Goal: Task Accomplishment & Management: Manage account settings

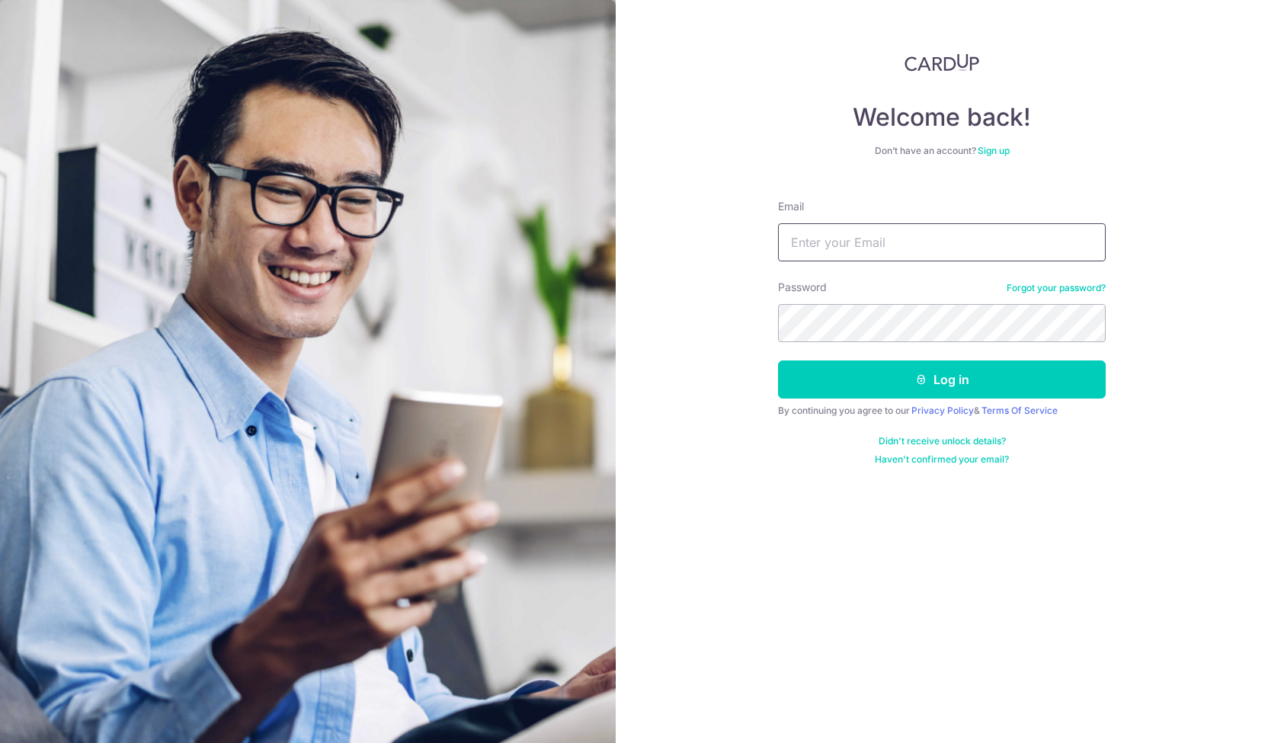
click at [808, 251] on input "Email" at bounding box center [942, 242] width 328 height 38
type input "[PERSON_NAME][EMAIL_ADDRESS][PERSON_NAME][DOMAIN_NAME]"
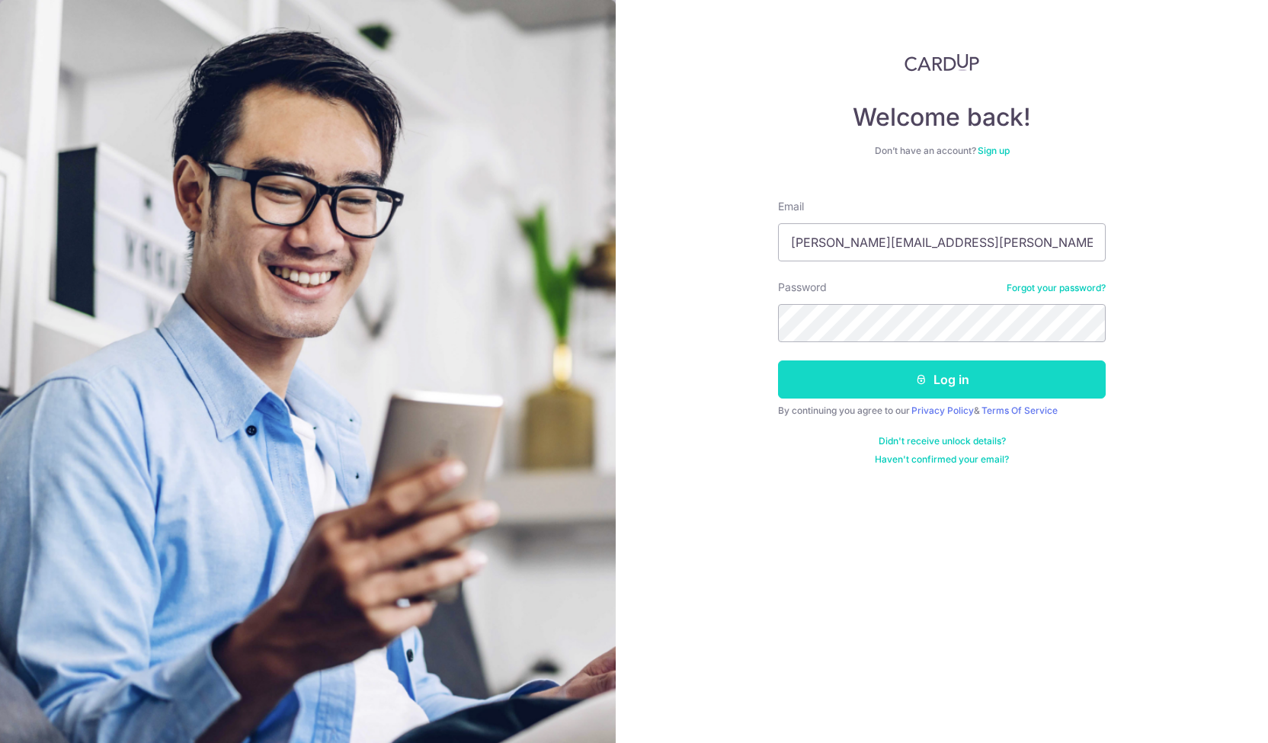
click at [939, 374] on button "Log in" at bounding box center [942, 379] width 328 height 38
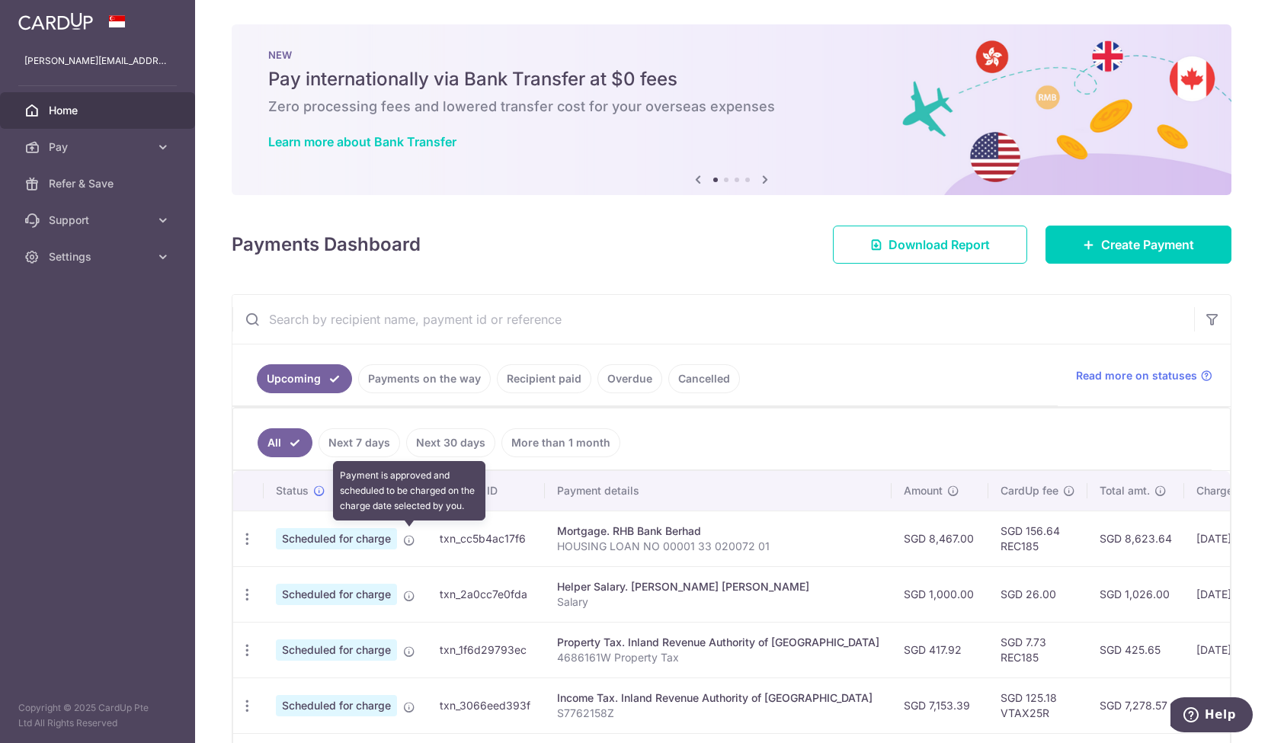
click at [411, 536] on icon at bounding box center [409, 540] width 12 height 12
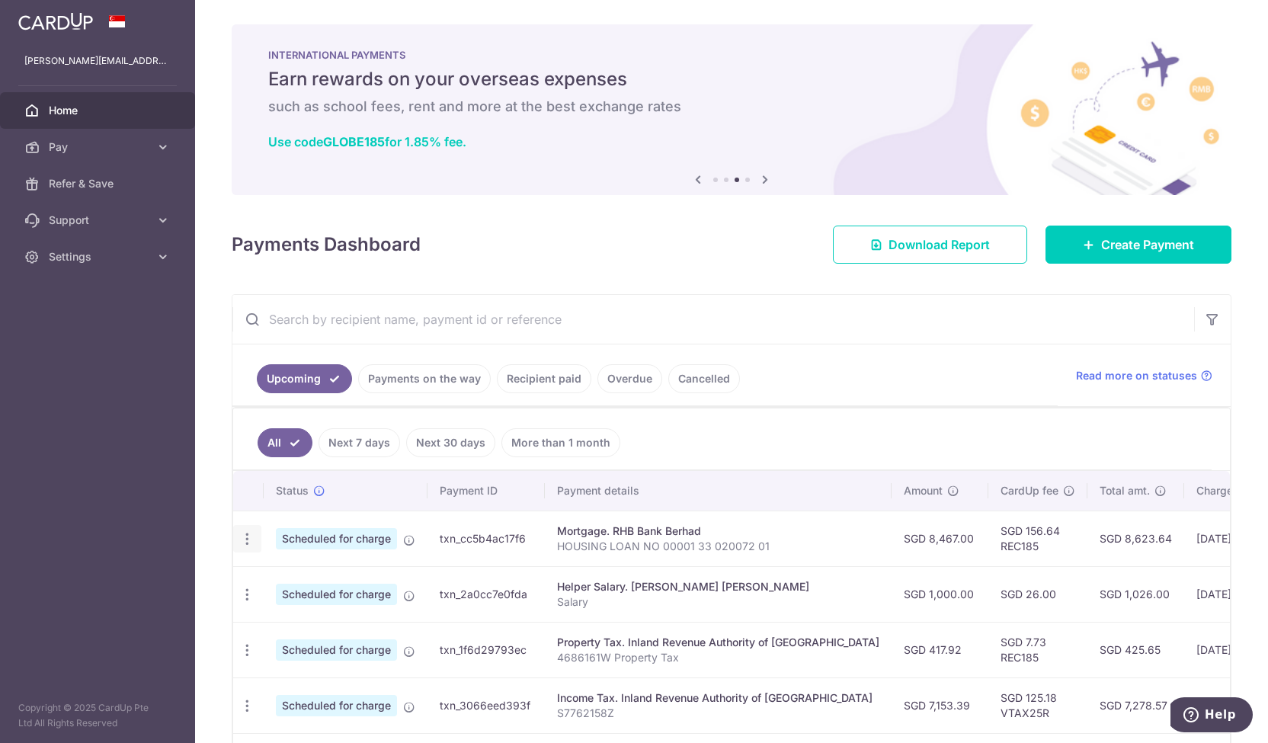
click at [245, 533] on icon "button" at bounding box center [247, 539] width 16 height 16
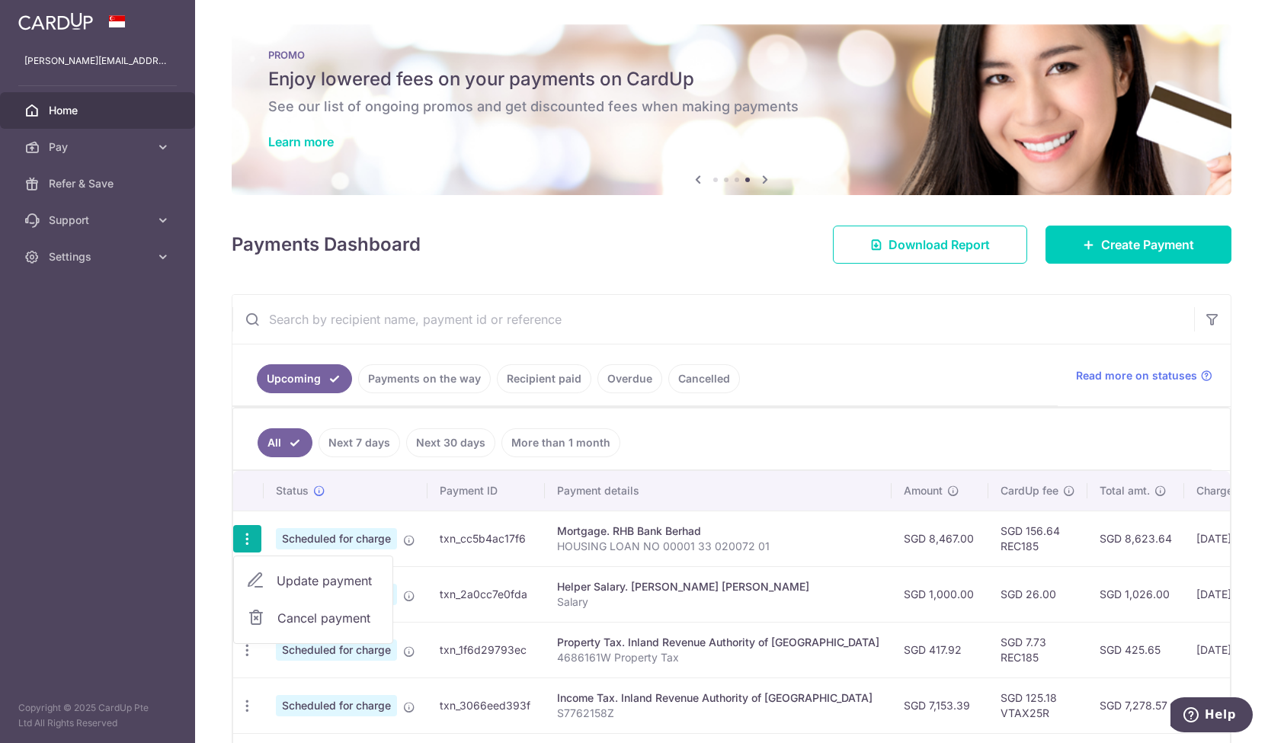
click at [314, 578] on span "Update payment" at bounding box center [329, 580] width 104 height 18
radio input "true"
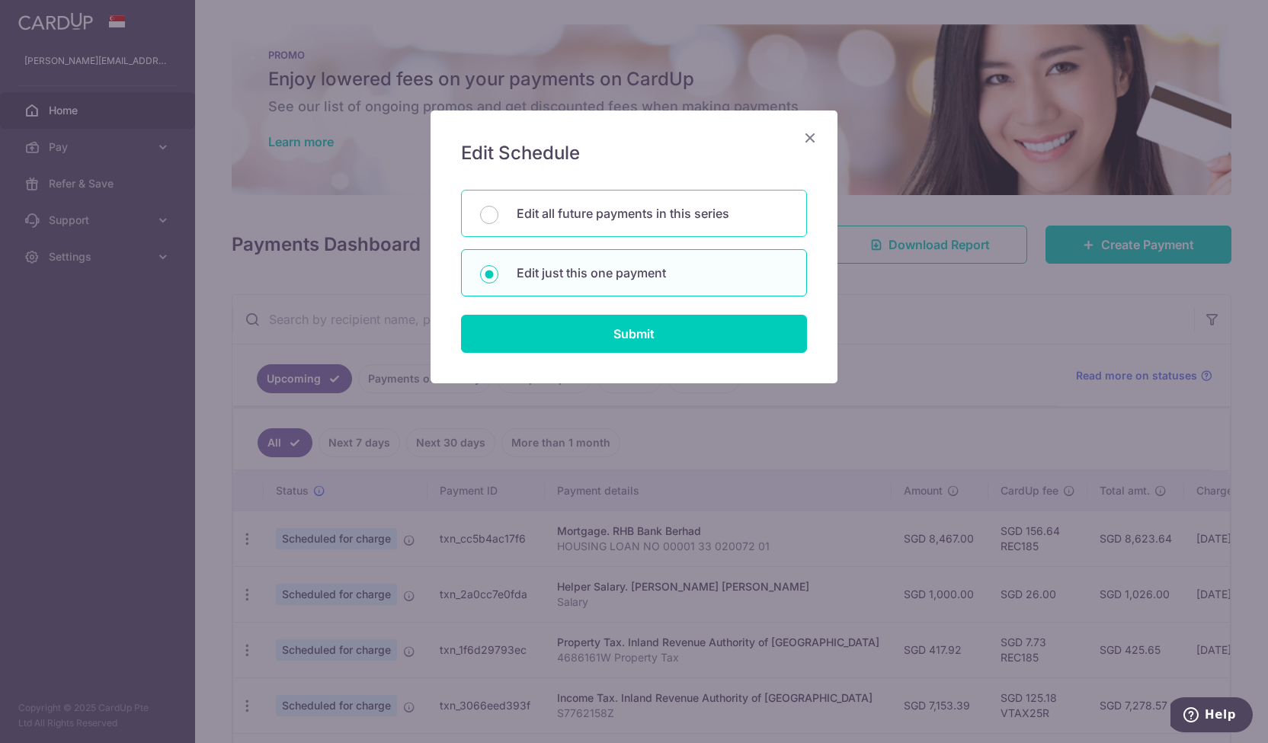
click at [582, 215] on p "Edit all future payments in this series" at bounding box center [652, 213] width 271 height 18
click at [498, 215] on input "Edit all future payments in this series" at bounding box center [489, 215] width 18 height 18
radio input "true"
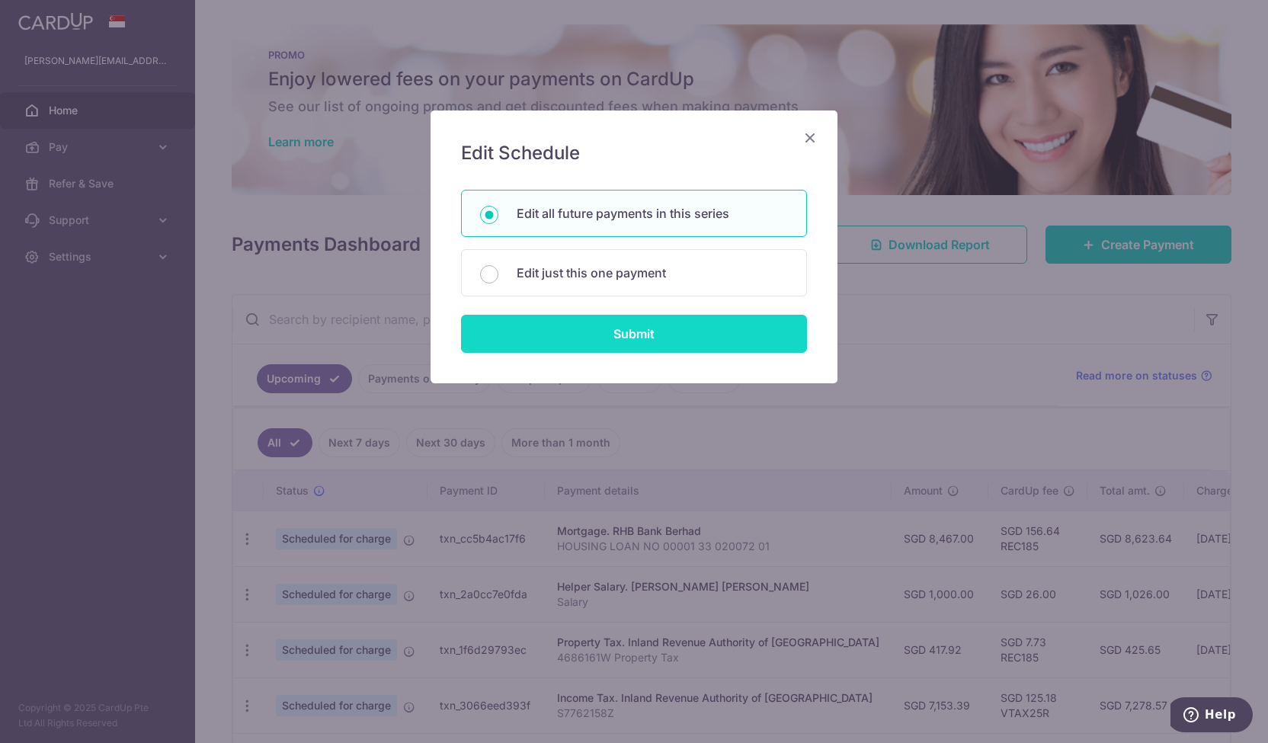
click at [634, 328] on input "Submit" at bounding box center [634, 334] width 346 height 38
radio input "true"
type input "8,467.00"
type input "HOUSING LOAN NO 00001 33 020072 01"
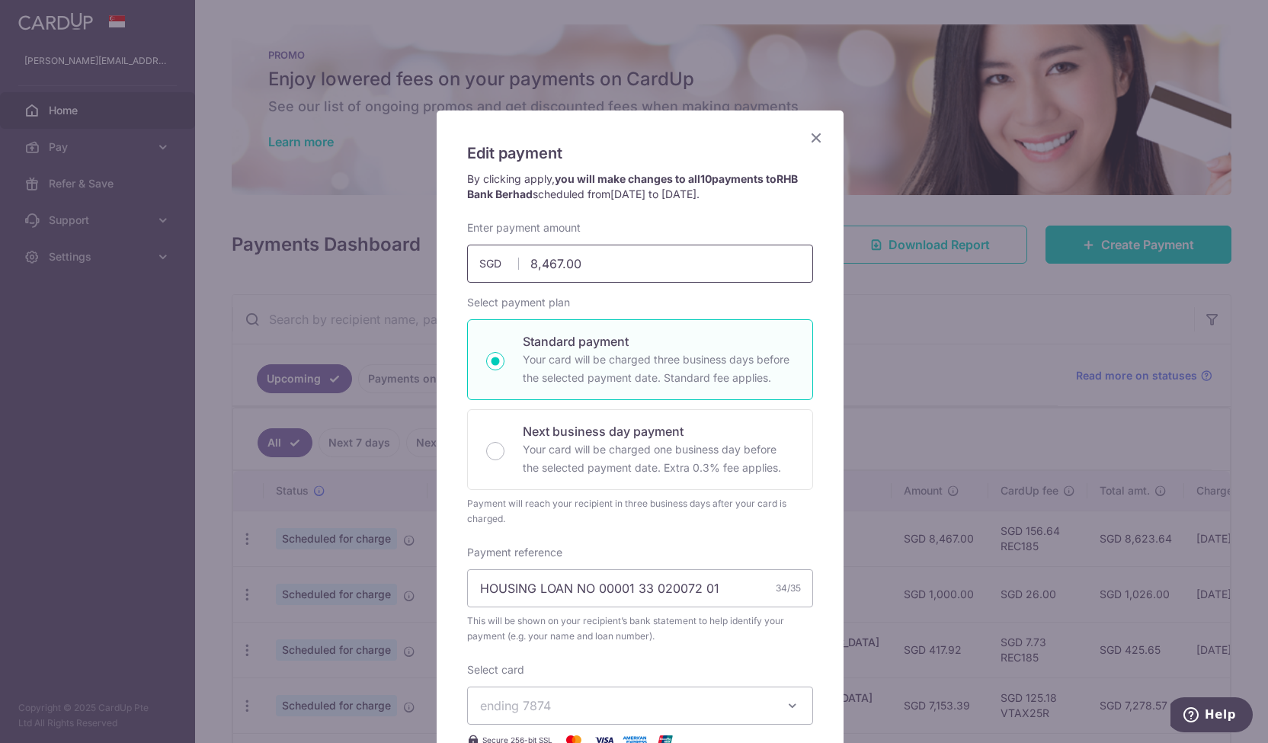
drag, startPoint x: 608, startPoint y: 264, endPoint x: 451, endPoint y: 264, distance: 156.9
click at [458, 264] on div "Enter payment amount 8,467.00 8467.00 SGD To change the payment amount, please …" at bounding box center [640, 251] width 364 height 62
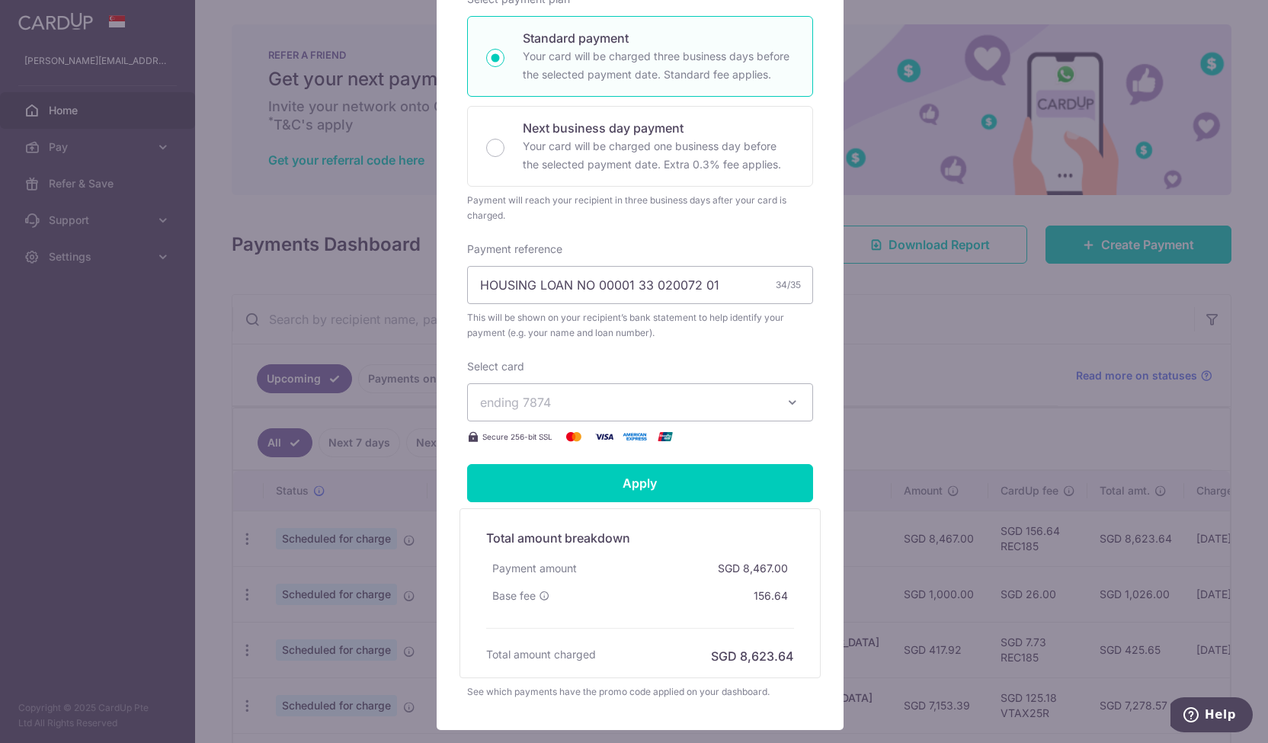
scroll to position [305, 0]
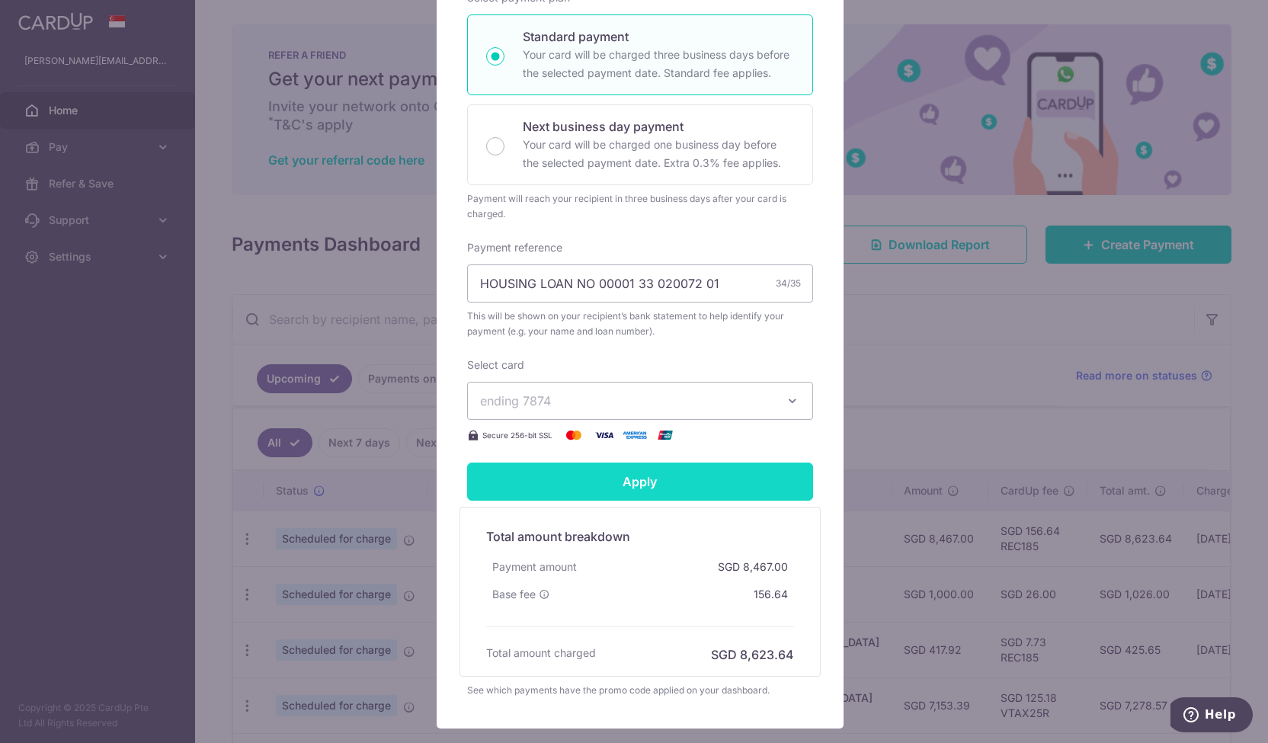
type input "7,878.00"
click at [619, 478] on input "Apply" at bounding box center [640, 481] width 346 height 38
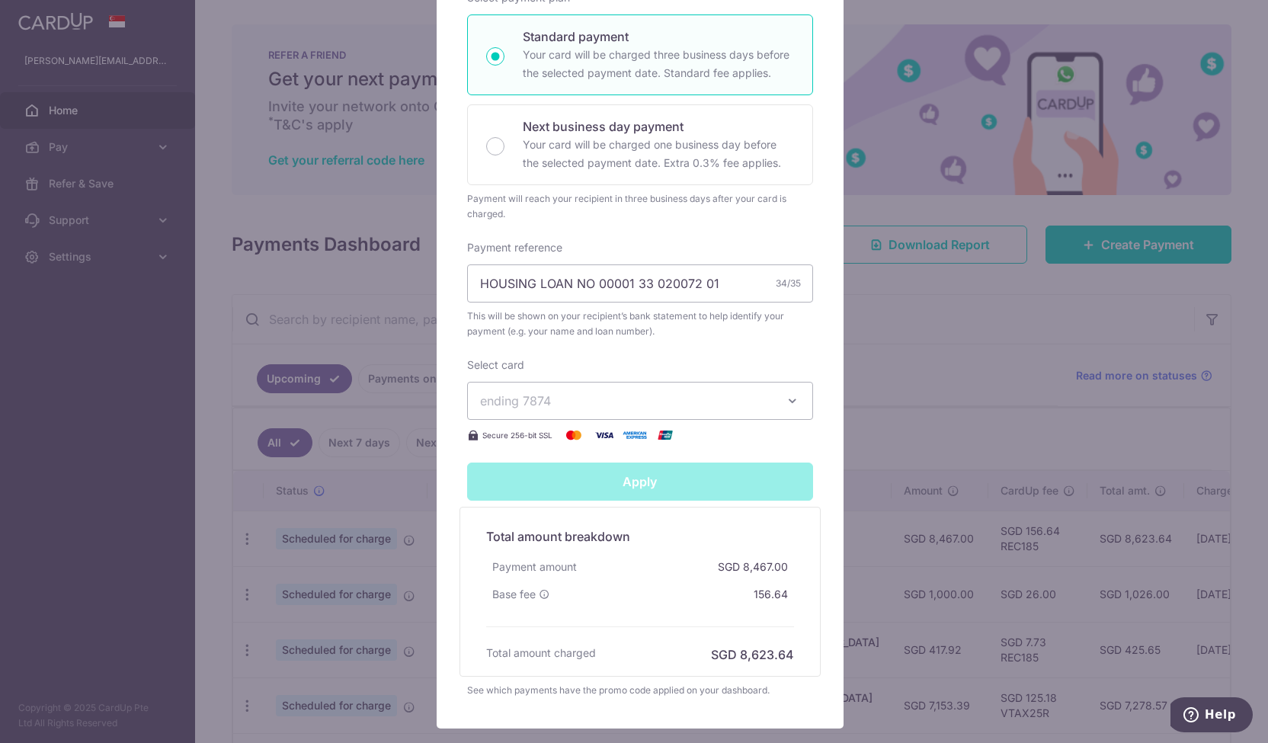
type input "Successfully Applied"
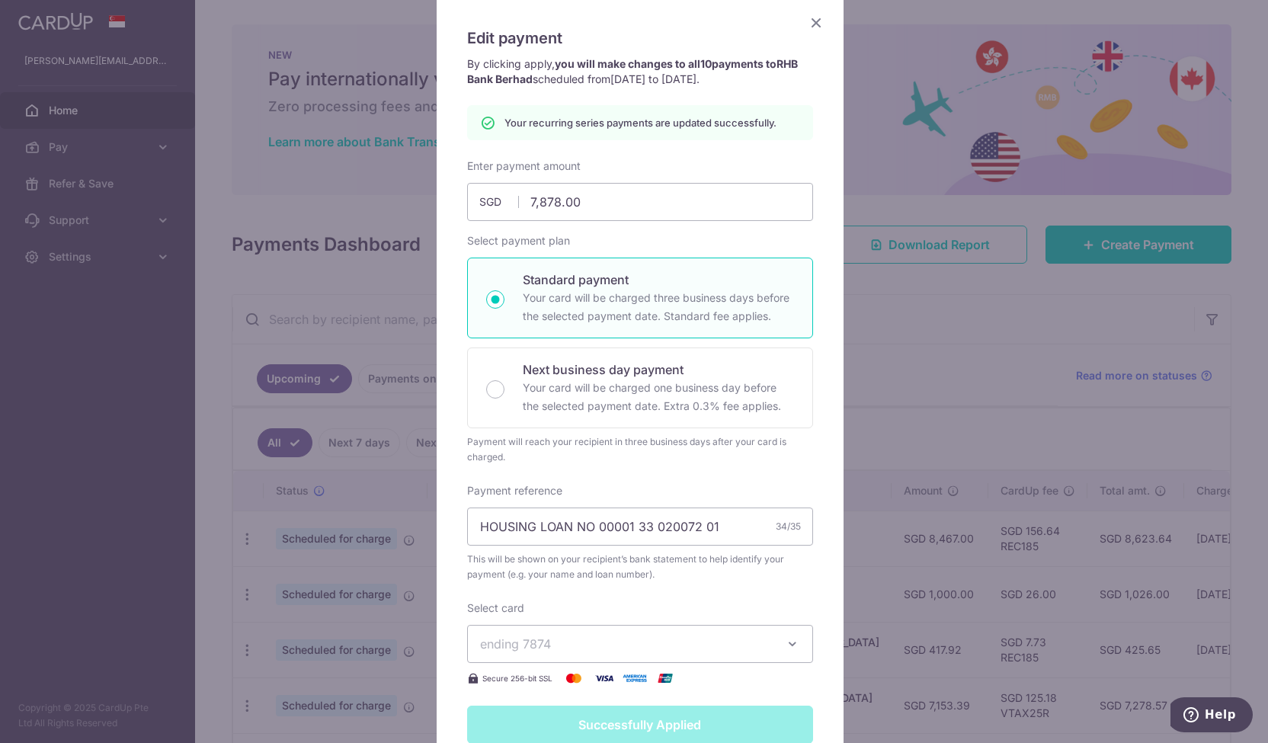
scroll to position [69, 0]
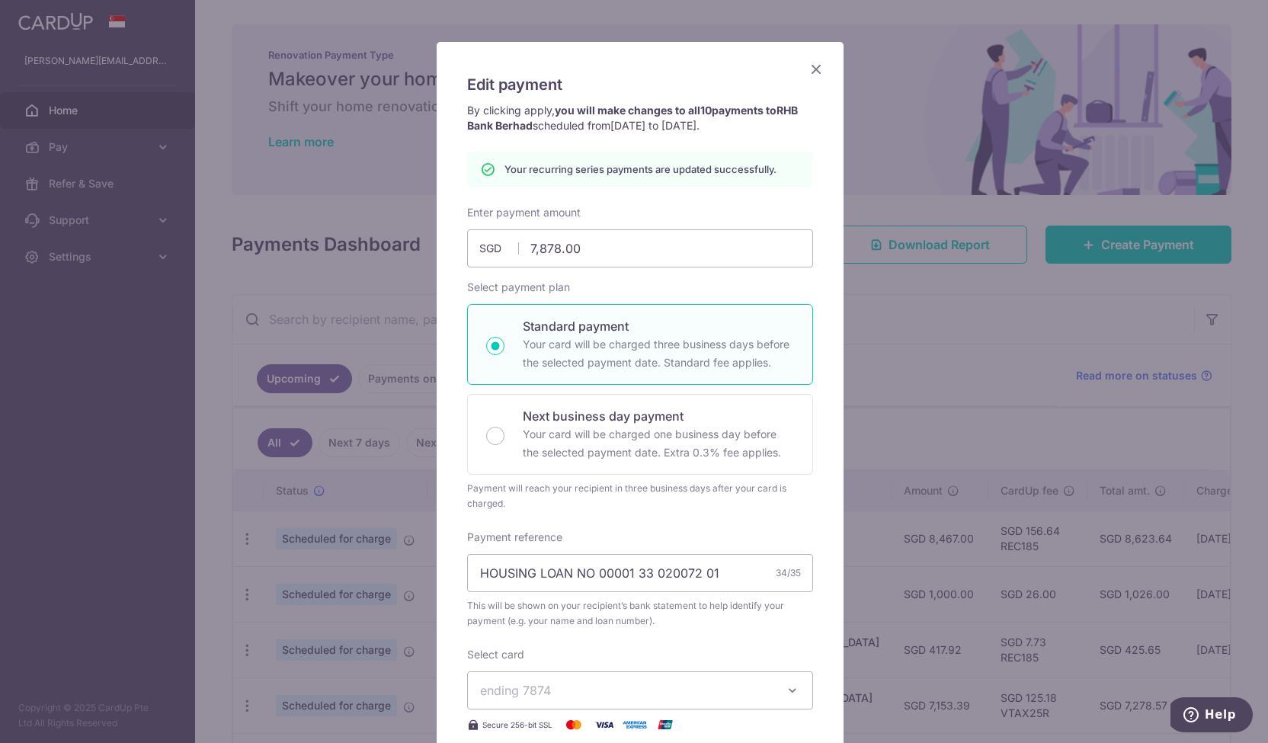
click at [812, 67] on icon "Close" at bounding box center [816, 68] width 18 height 19
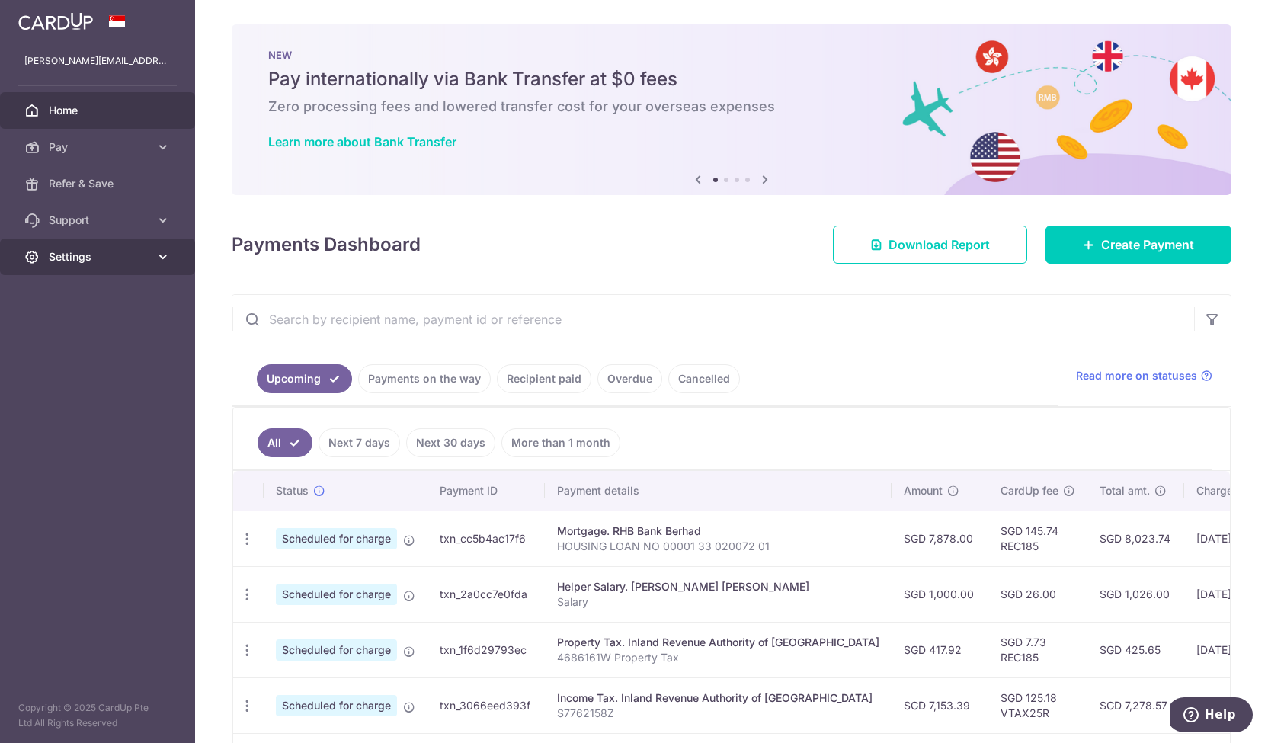
click at [136, 260] on span "Settings" at bounding box center [99, 256] width 101 height 15
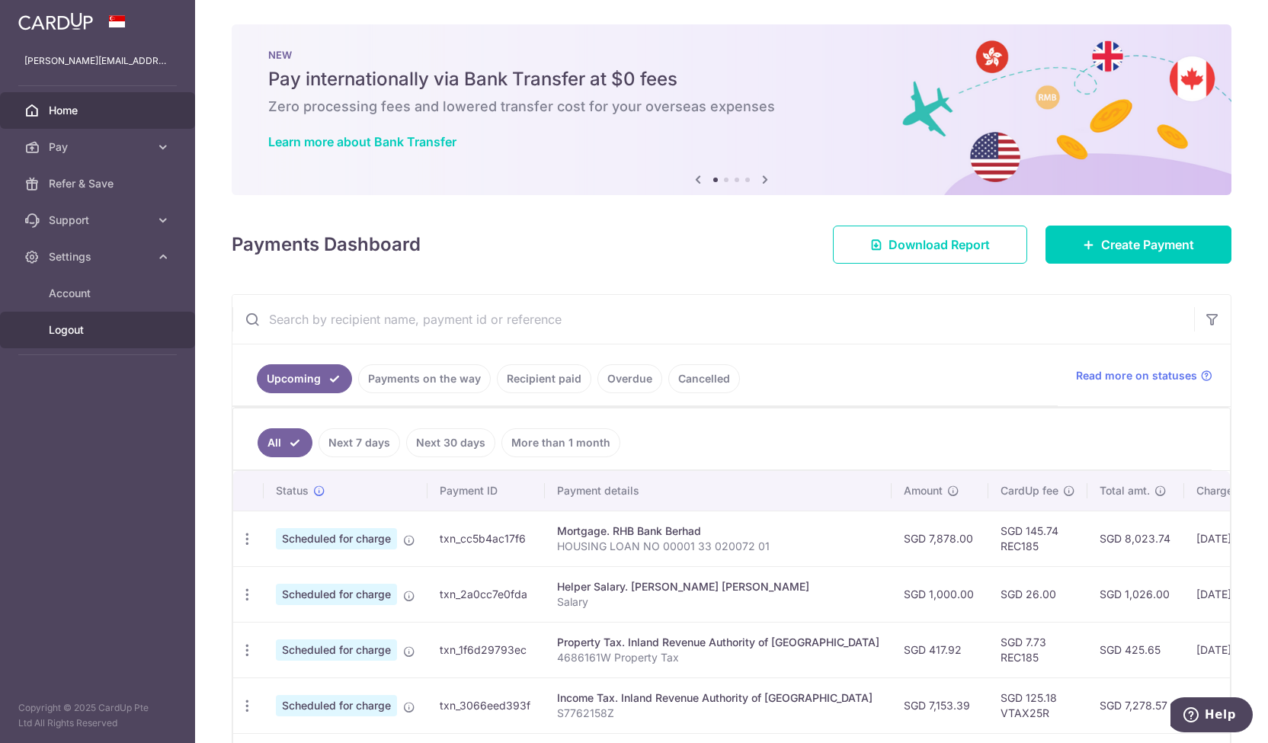
click at [62, 318] on link "Logout" at bounding box center [97, 330] width 195 height 37
